Goal: Information Seeking & Learning: Learn about a topic

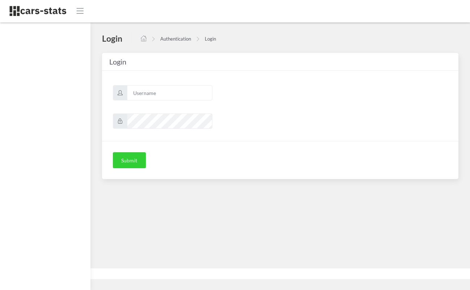
drag, startPoint x: 0, startPoint y: 0, endPoint x: 160, endPoint y: 94, distance: 186.0
click at [160, 94] on input "text" at bounding box center [169, 92] width 85 height 15
click at [203, 95] on input "text" at bounding box center [169, 92] width 85 height 15
type input "skoda"
click at [129, 160] on button "Submit" at bounding box center [129, 160] width 33 height 16
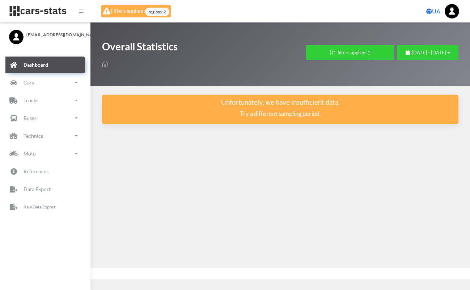
select select "UA-32"
select select
click at [159, 13] on span "regions: 2" at bounding box center [157, 12] width 24 height 8
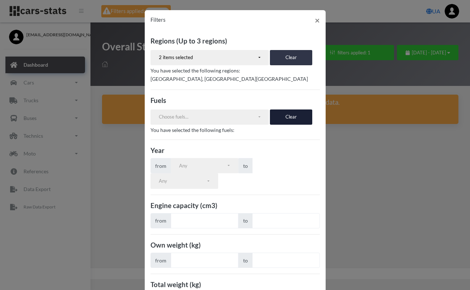
click at [286, 59] on button "Clear" at bounding box center [291, 57] width 42 height 15
select select
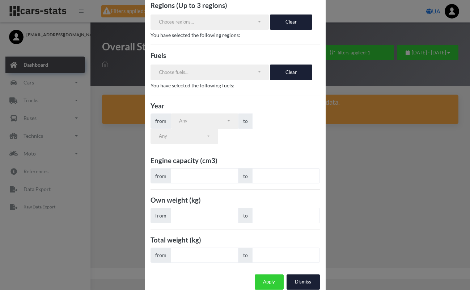
scroll to position [35, 0]
click at [274, 274] on button "Apply" at bounding box center [269, 281] width 29 height 15
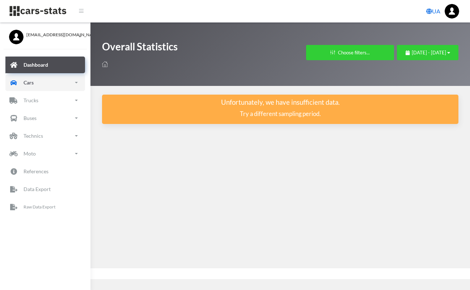
click at [56, 79] on link "Cars" at bounding box center [45, 82] width 80 height 17
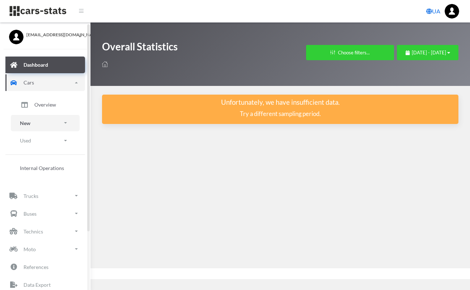
click at [59, 122] on link "New" at bounding box center [45, 123] width 69 height 16
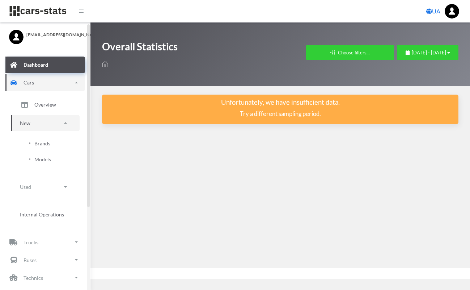
click at [46, 143] on span "Brands" at bounding box center [42, 143] width 16 height 8
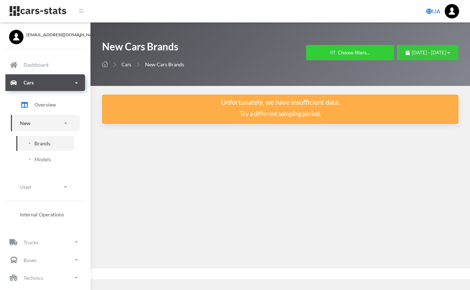
click at [397, 57] on button "[DATE] - [DATE]" at bounding box center [428, 52] width 62 height 15
click at [400, 49] on button "[DATE] - [DATE]" at bounding box center [428, 52] width 62 height 15
click at [424, 49] on div "[DATE] - [DATE]" at bounding box center [428, 52] width 45 height 7
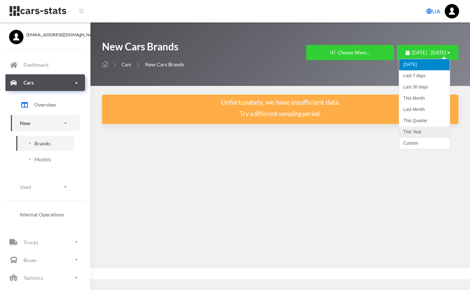
click at [413, 134] on li "This Year" at bounding box center [424, 131] width 51 height 11
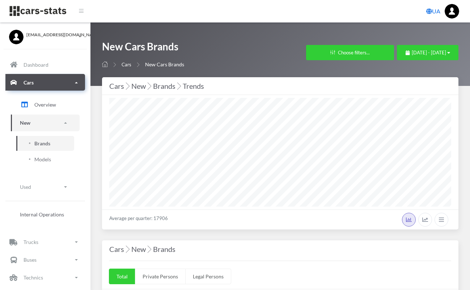
select select "25"
